Goal: Entertainment & Leisure: Consume media (video, audio)

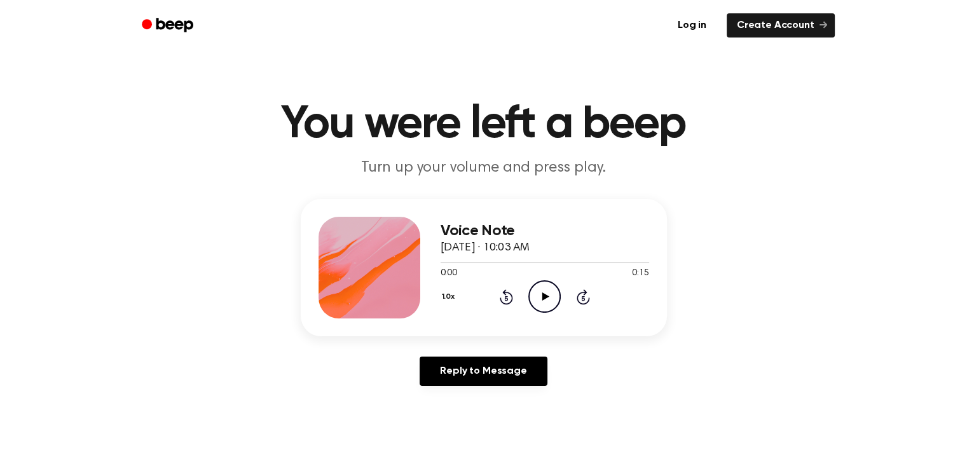
click at [544, 293] on icon "Play Audio" at bounding box center [544, 296] width 32 height 32
click at [538, 289] on icon "Play Audio" at bounding box center [544, 296] width 32 height 32
click at [551, 296] on icon "Play Audio" at bounding box center [544, 296] width 32 height 32
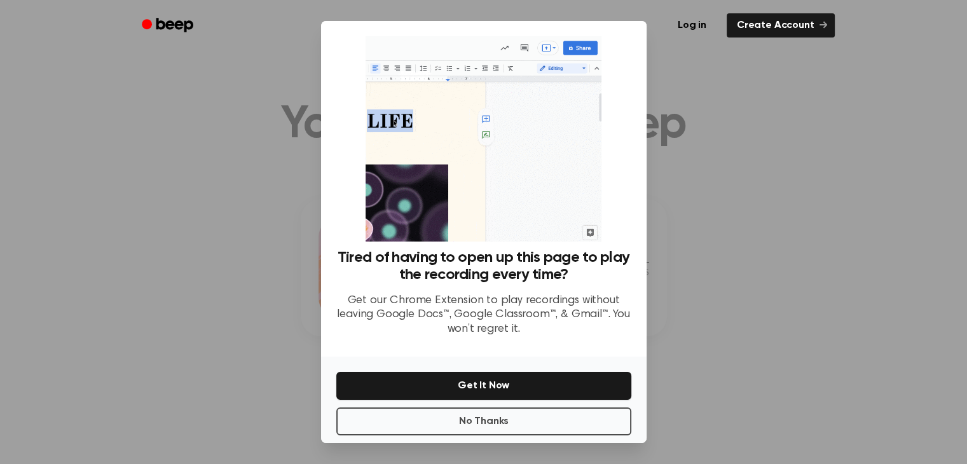
click at [706, 250] on div at bounding box center [483, 232] width 967 height 464
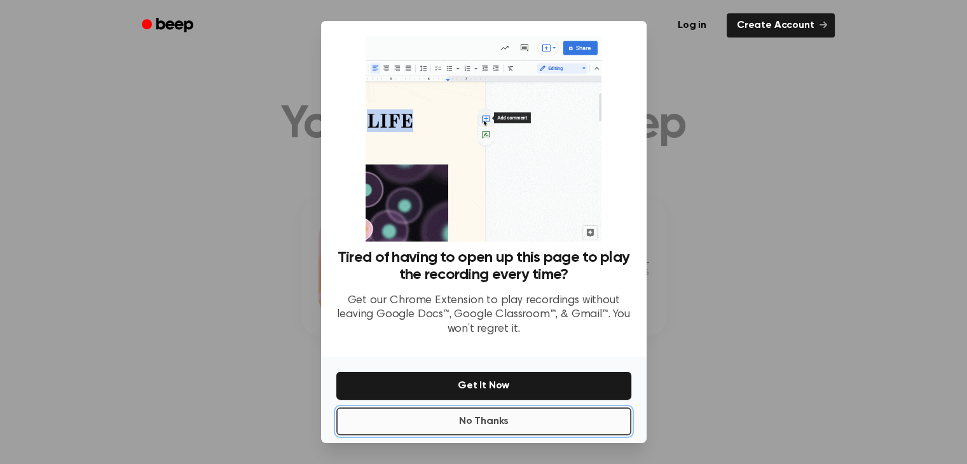
drag, startPoint x: 576, startPoint y: 434, endPoint x: 524, endPoint y: 424, distance: 53.0
click at [524, 424] on button "No Thanks" at bounding box center [483, 422] width 295 height 28
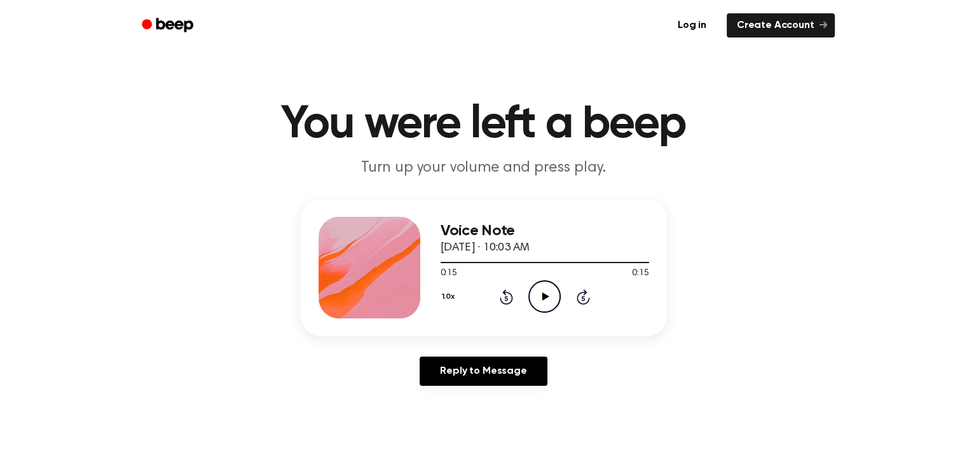
click at [546, 293] on icon "Play Audio" at bounding box center [544, 296] width 32 height 32
click at [546, 293] on icon at bounding box center [545, 297] width 6 height 8
click at [506, 298] on icon at bounding box center [506, 298] width 3 height 5
click at [542, 293] on icon at bounding box center [545, 297] width 7 height 8
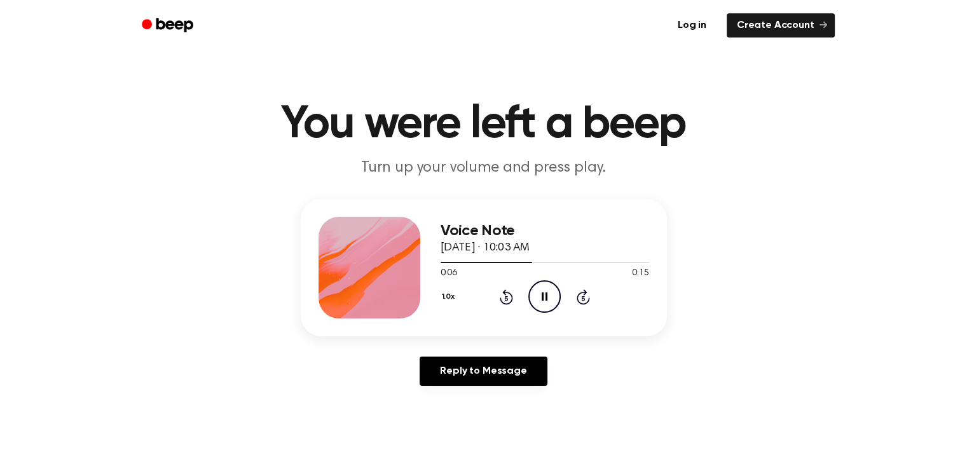
click at [547, 292] on icon "Pause Audio" at bounding box center [544, 296] width 32 height 32
click at [500, 296] on icon "Rewind 5 seconds" at bounding box center [506, 297] width 14 height 17
click at [544, 293] on icon "Play Audio" at bounding box center [544, 296] width 32 height 32
click at [544, 293] on icon "Pause Audio" at bounding box center [544, 296] width 32 height 32
click at [541, 288] on icon "Play Audio" at bounding box center [544, 296] width 32 height 32
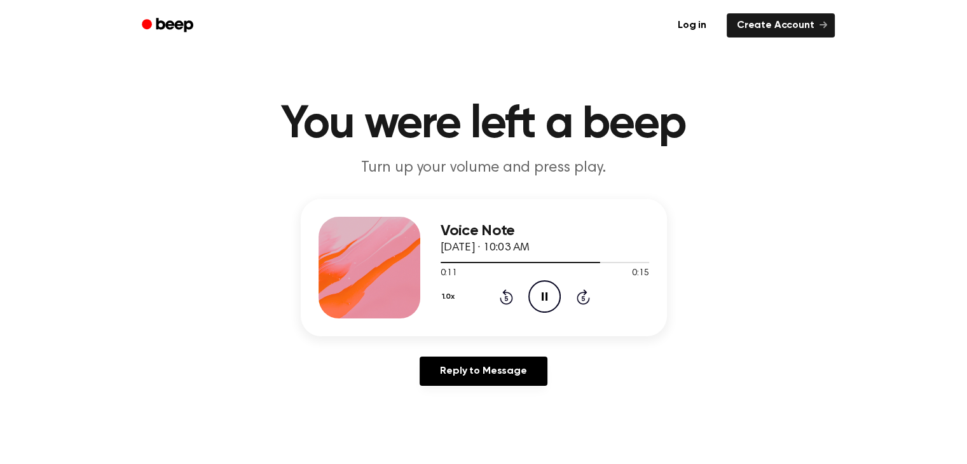
click at [550, 280] on div "0:11 0:15" at bounding box center [545, 273] width 209 height 13
click at [506, 297] on icon "Rewind 5 seconds" at bounding box center [506, 297] width 14 height 17
click at [505, 299] on icon "Rewind 5 seconds" at bounding box center [506, 297] width 14 height 17
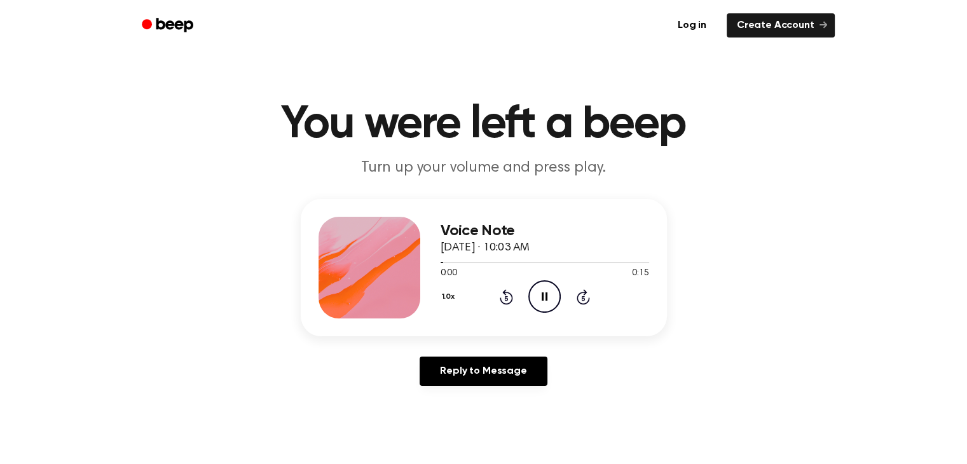
click at [547, 295] on icon at bounding box center [545, 297] width 6 height 8
click at [547, 295] on icon "Play Audio" at bounding box center [544, 296] width 32 height 32
click at [547, 295] on icon at bounding box center [545, 297] width 6 height 8
click at [504, 297] on icon "Rewind 5 seconds" at bounding box center [506, 297] width 14 height 17
click at [544, 298] on icon at bounding box center [545, 297] width 7 height 8
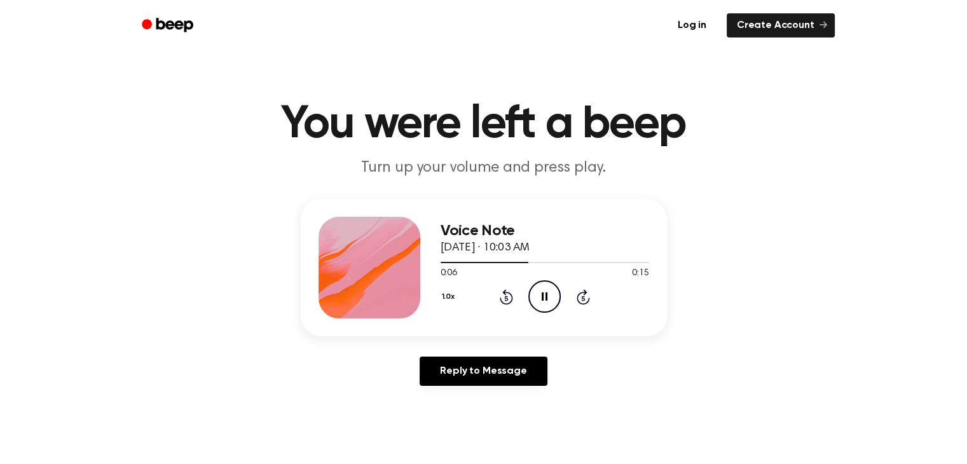
click at [544, 298] on icon "Pause Audio" at bounding box center [544, 296] width 32 height 32
click at [497, 298] on div "1.0x Rewind 5 seconds Play Audio Skip 5 seconds" at bounding box center [545, 296] width 209 height 32
click at [504, 297] on icon "Rewind 5 seconds" at bounding box center [506, 297] width 14 height 17
click at [541, 301] on icon "Play Audio" at bounding box center [544, 296] width 32 height 32
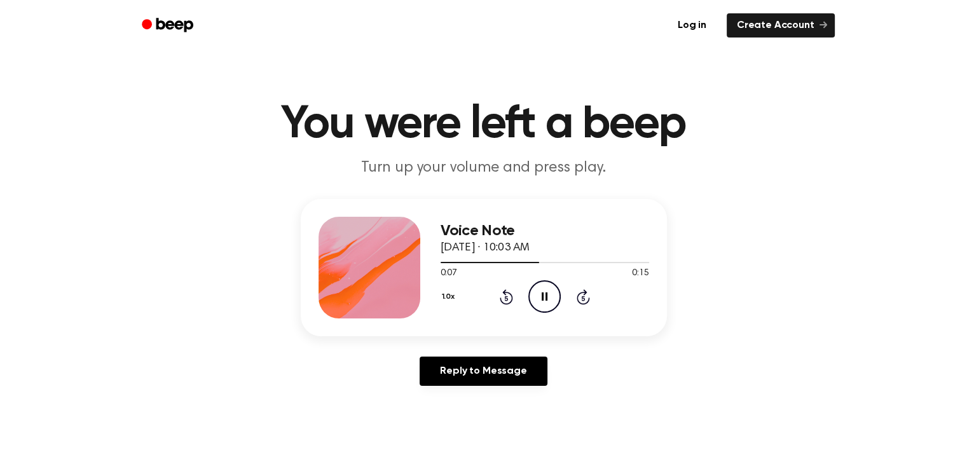
click at [541, 301] on icon "Pause Audio" at bounding box center [544, 296] width 32 height 32
click at [542, 295] on icon at bounding box center [545, 297] width 7 height 8
click at [541, 299] on icon "Pause Audio" at bounding box center [544, 296] width 32 height 32
click at [542, 297] on icon "Play Audio" at bounding box center [544, 296] width 32 height 32
click at [542, 298] on icon at bounding box center [545, 297] width 6 height 8
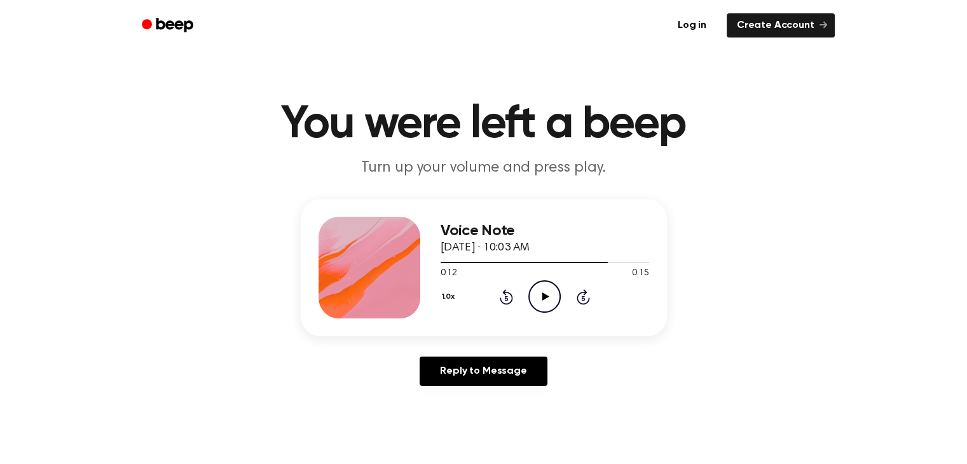
click at [509, 296] on icon "Rewind 5 seconds" at bounding box center [506, 297] width 14 height 17
click at [542, 301] on icon "Play Audio" at bounding box center [544, 296] width 32 height 32
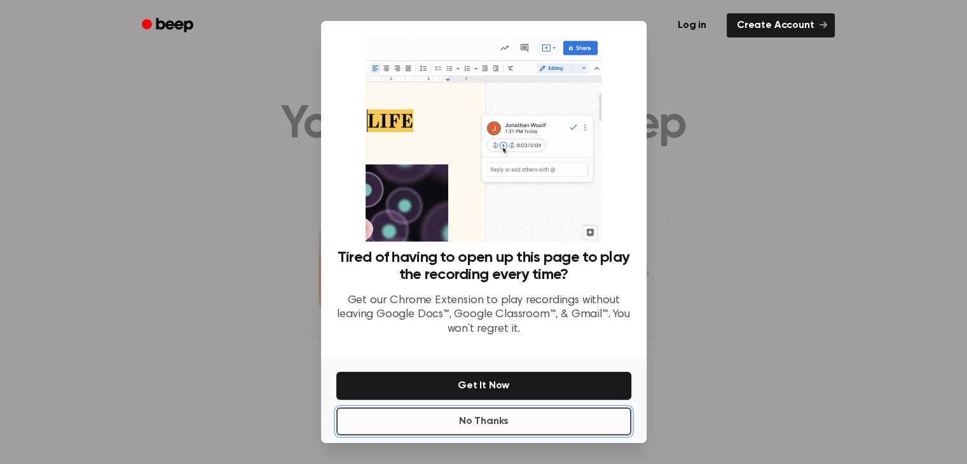
click at [558, 423] on button "No Thanks" at bounding box center [483, 422] width 295 height 28
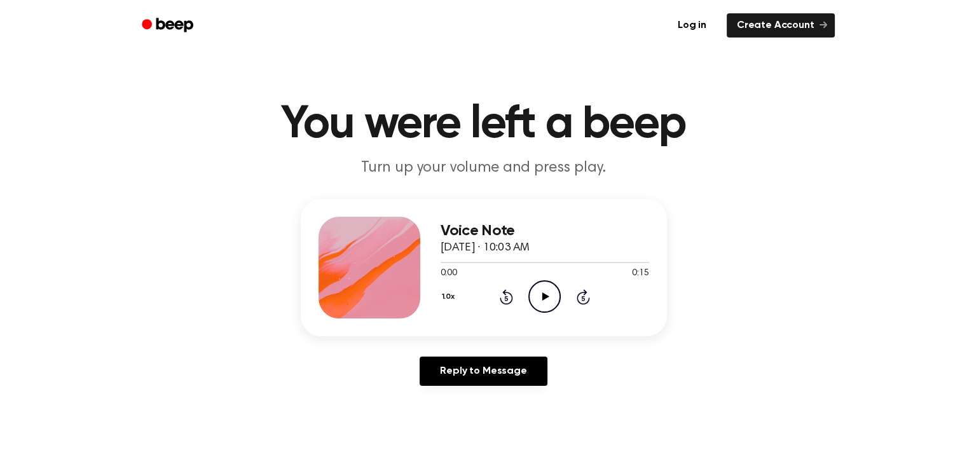
click at [547, 301] on icon "Play Audio" at bounding box center [544, 296] width 32 height 32
click at [521, 284] on div "1.0x Rewind 5 seconds Pause Audio Skip 5 seconds" at bounding box center [545, 296] width 209 height 32
click at [544, 293] on icon "Pause Audio" at bounding box center [544, 296] width 32 height 32
click at [504, 295] on icon "Rewind 5 seconds" at bounding box center [506, 297] width 14 height 17
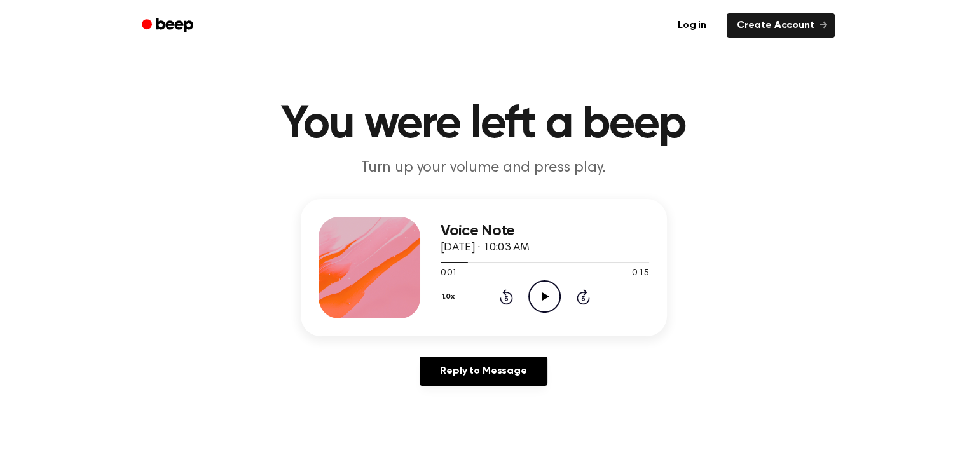
click at [504, 295] on icon "Rewind 5 seconds" at bounding box center [506, 297] width 14 height 17
click at [544, 297] on icon at bounding box center [545, 297] width 7 height 8
click at [505, 296] on icon "Rewind 5 seconds" at bounding box center [506, 297] width 14 height 17
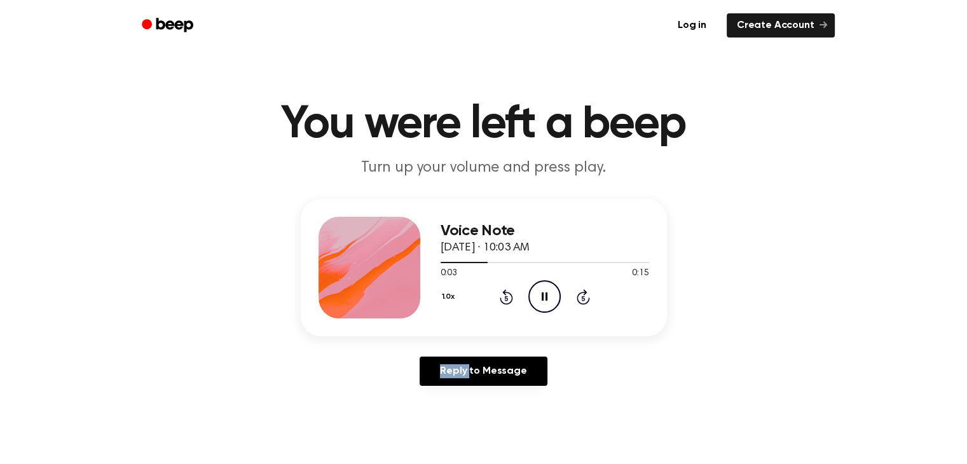
click at [505, 296] on icon "Rewind 5 seconds" at bounding box center [506, 297] width 14 height 17
click at [549, 295] on icon "Play Audio" at bounding box center [544, 296] width 32 height 32
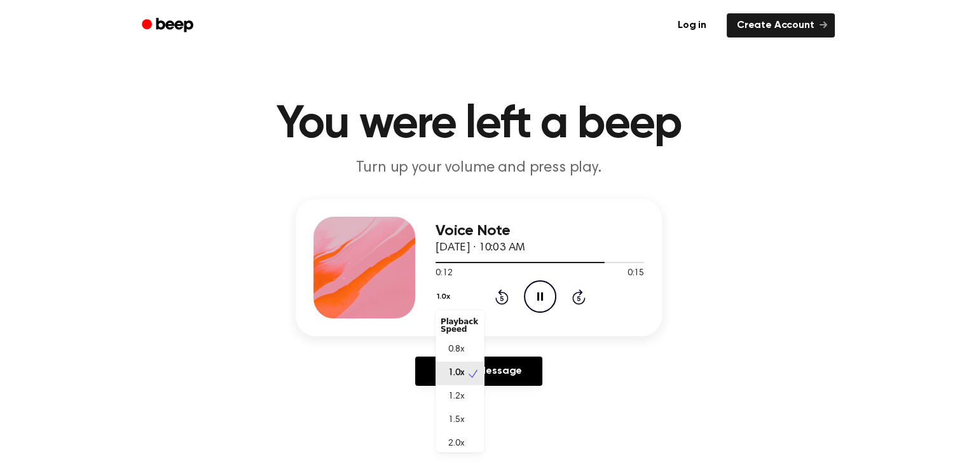
click at [448, 297] on button "1.0x" at bounding box center [445, 297] width 19 height 22
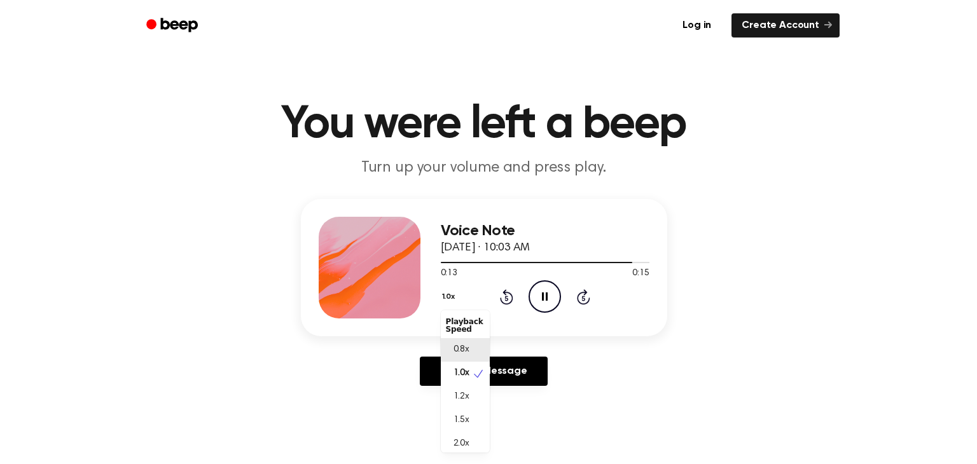
click at [457, 352] on span "0.8x" at bounding box center [461, 349] width 16 height 13
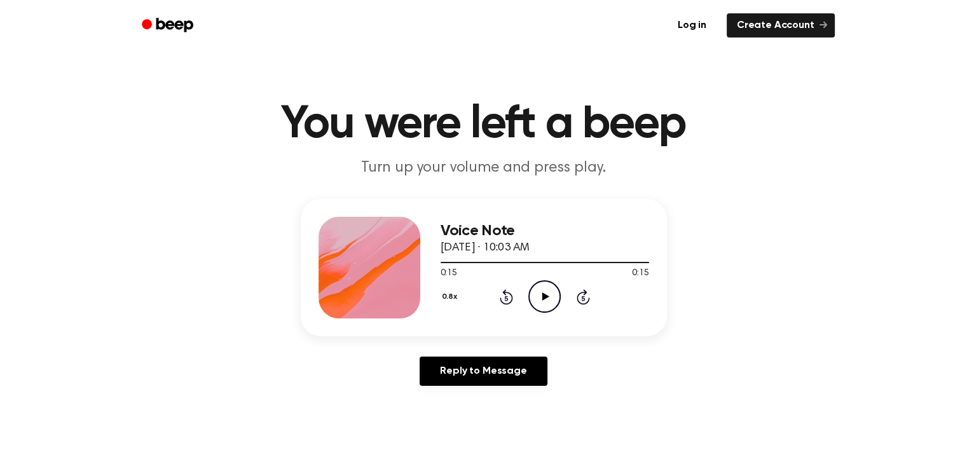
drag, startPoint x: 525, startPoint y: 296, endPoint x: 545, endPoint y: 296, distance: 20.3
click at [545, 296] on div "0.8x Rewind 5 seconds Play Audio Skip 5 seconds" at bounding box center [545, 296] width 209 height 32
click at [545, 296] on icon at bounding box center [545, 297] width 7 height 8
